Goal: Find specific page/section: Find specific page/section

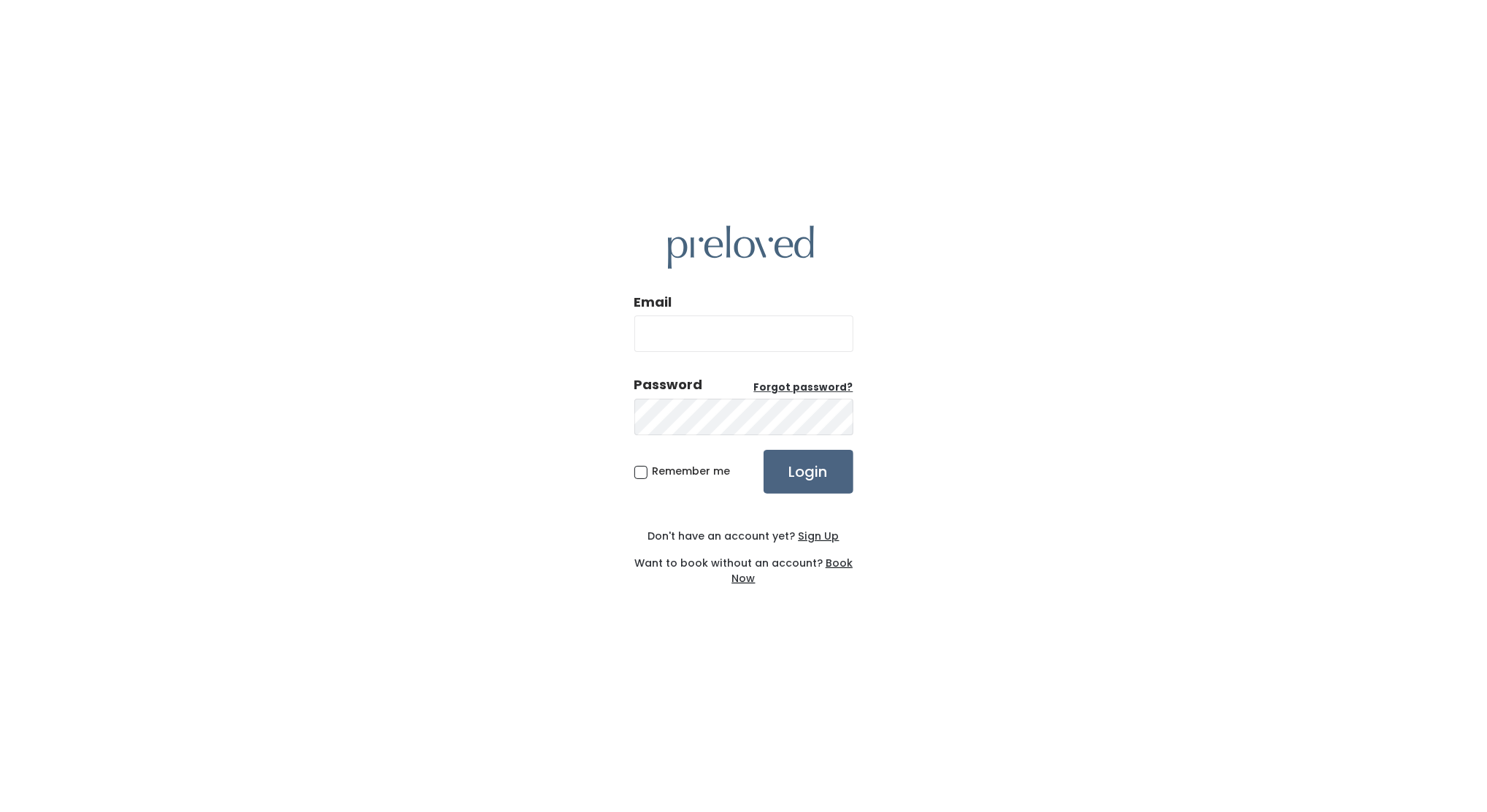
type input "edwardsville.owner@preloved.love"
click at [800, 460] on input "Login" at bounding box center [808, 471] width 90 height 44
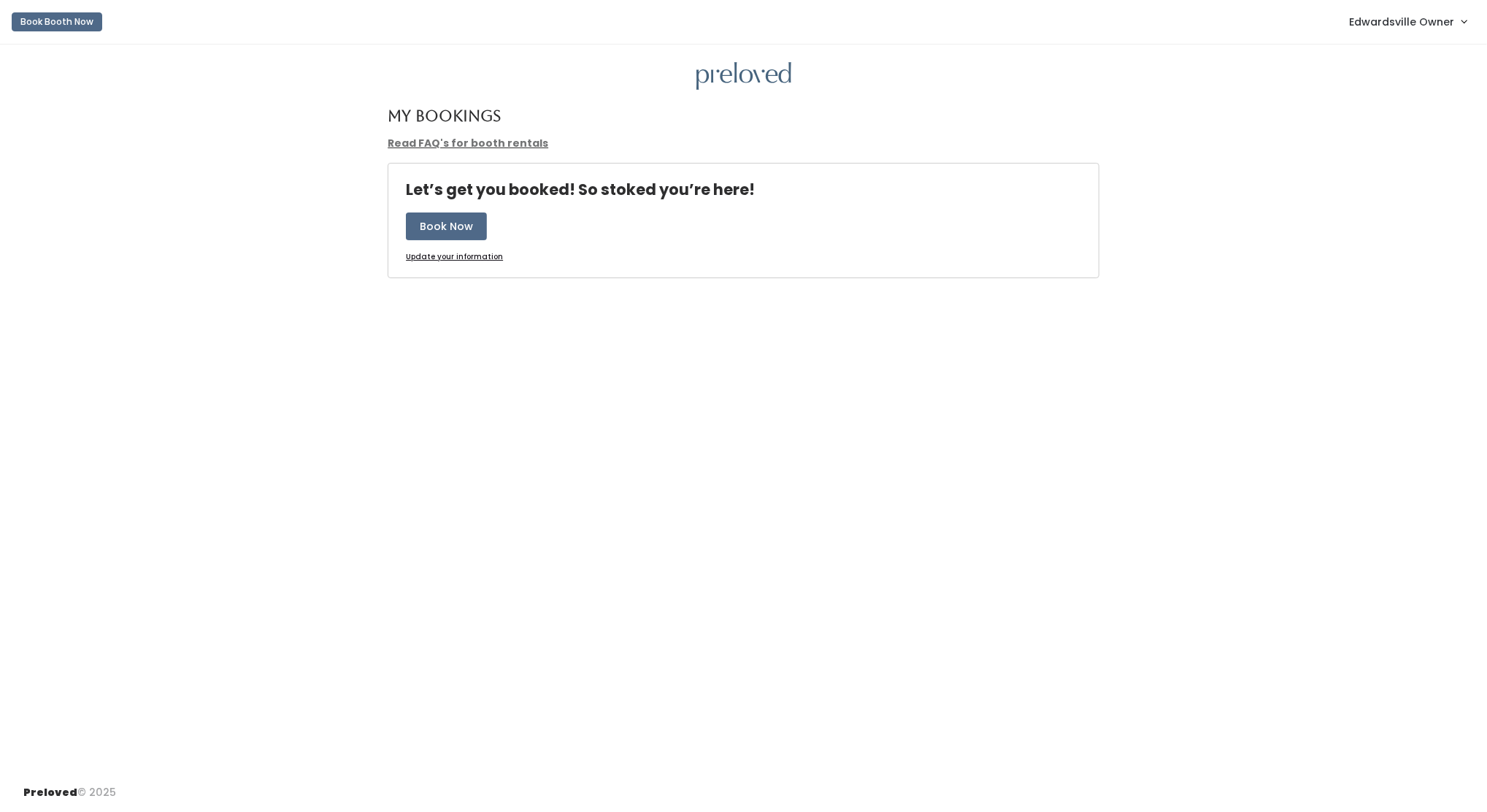
click at [1390, 20] on span "Edwardsville Owner" at bounding box center [1402, 22] width 105 height 16
click at [1391, 54] on link "Admin Home" at bounding box center [1415, 57] width 130 height 26
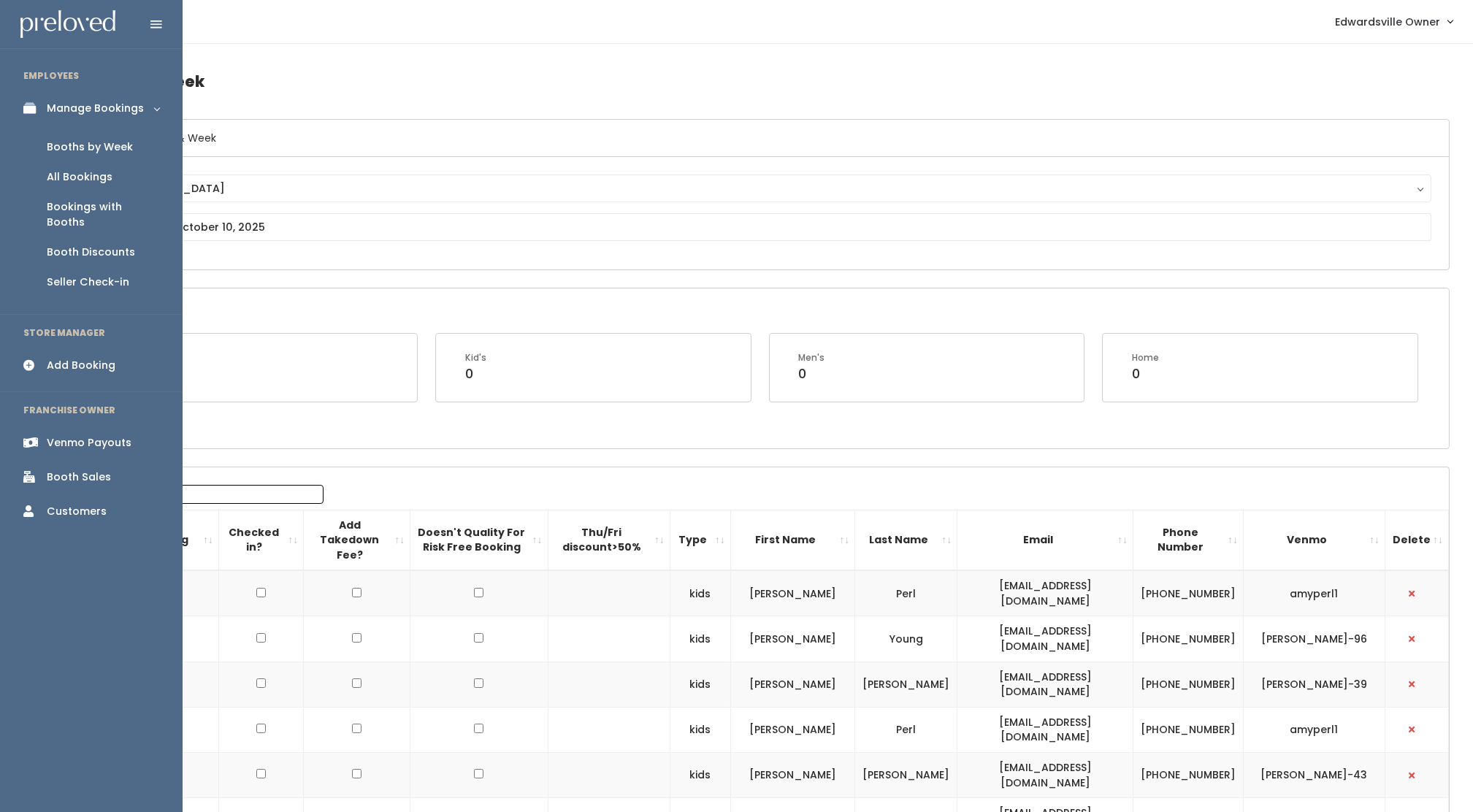
click at [48, 469] on div "Booth Sales" at bounding box center [79, 477] width 64 height 15
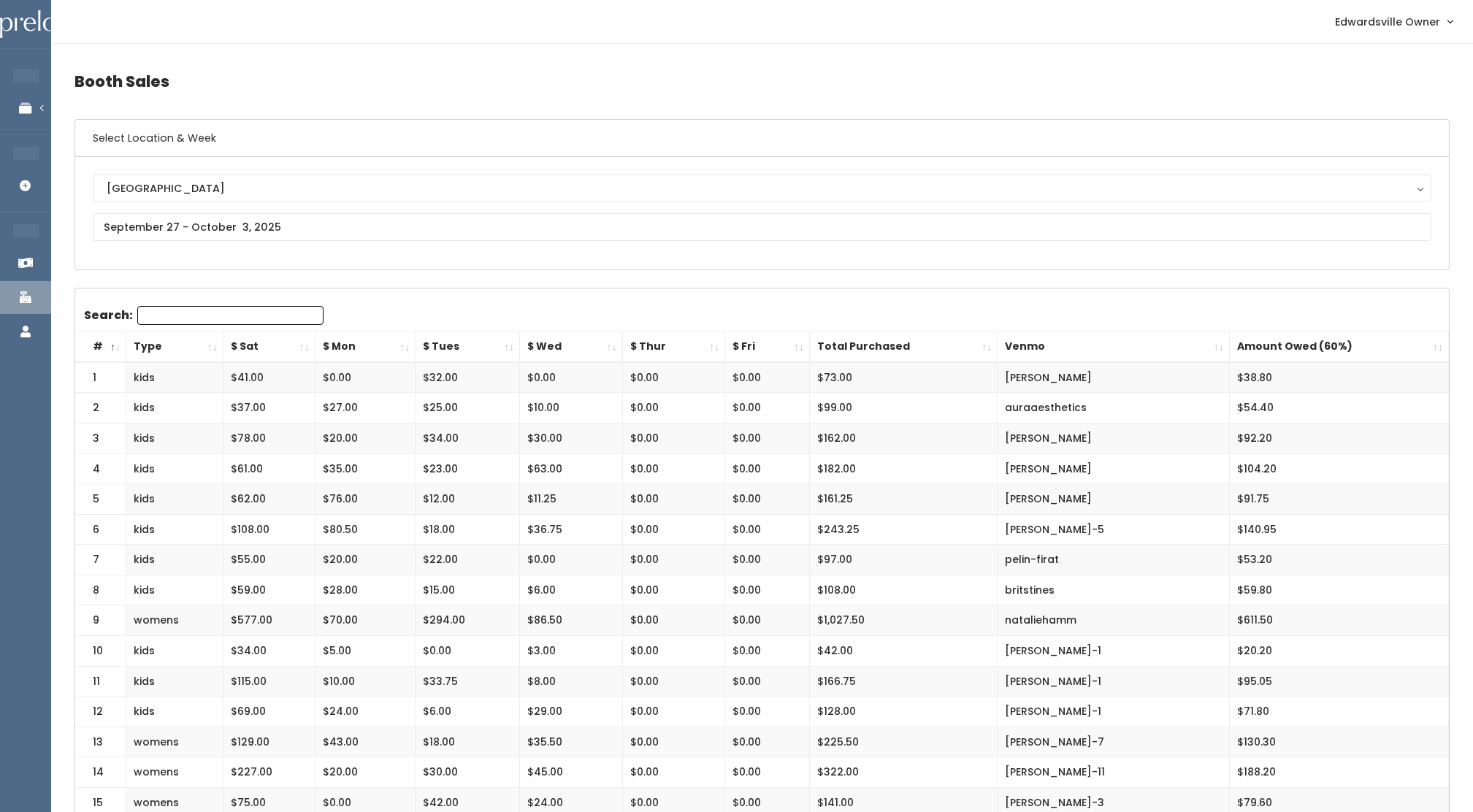
click at [293, 79] on h4 "Booth Sales" at bounding box center [761, 81] width 1374 height 40
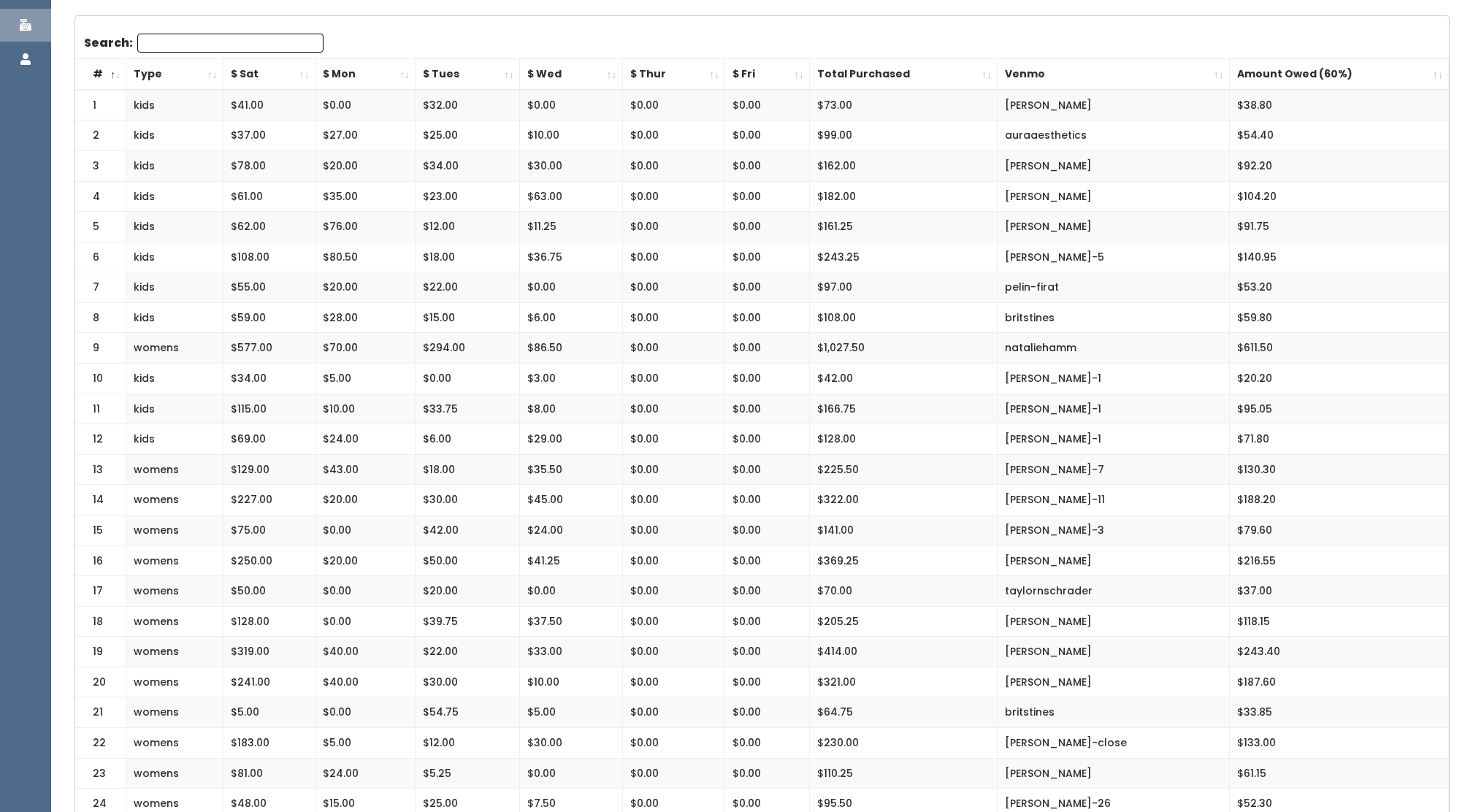
scroll to position [311, 0]
